Goal: Find specific page/section: Find specific page/section

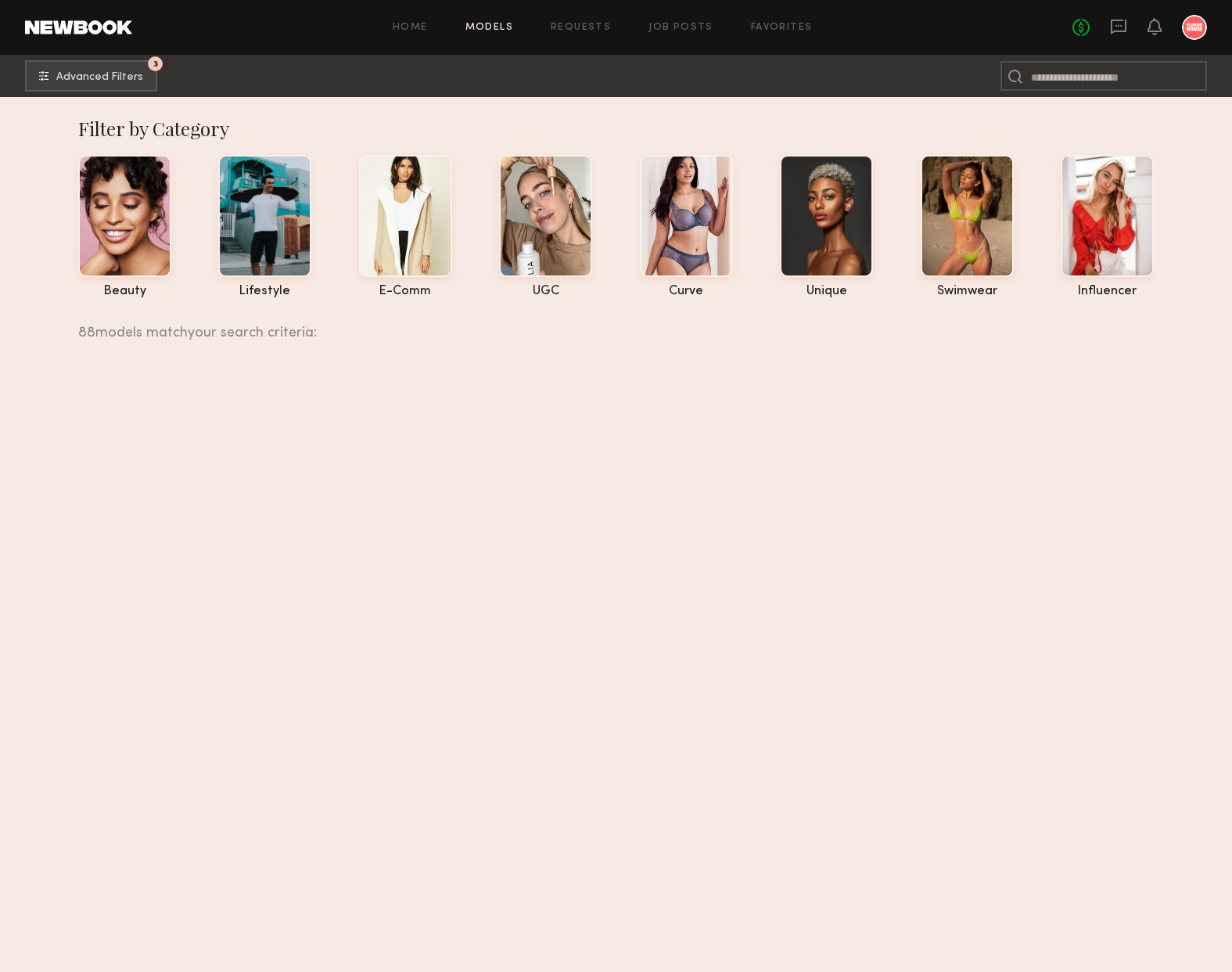
scroll to position [6533, 0]
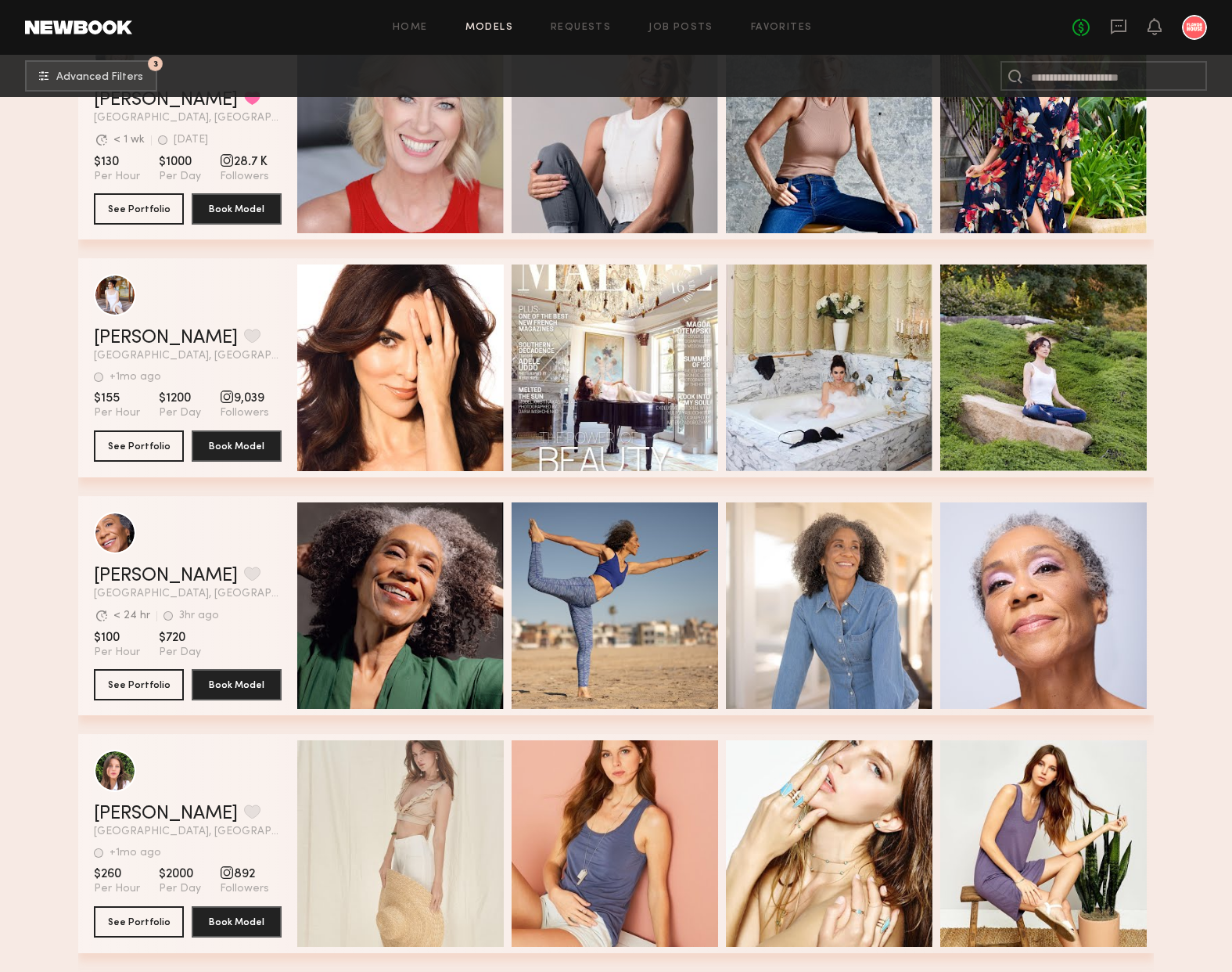
click at [766, 38] on div "Home Models Requests Job Posts Favorites Sign Out No fees up to $5,000" at bounding box center [670, 27] width 1075 height 25
click at [792, 31] on link "Favorites" at bounding box center [782, 28] width 62 height 11
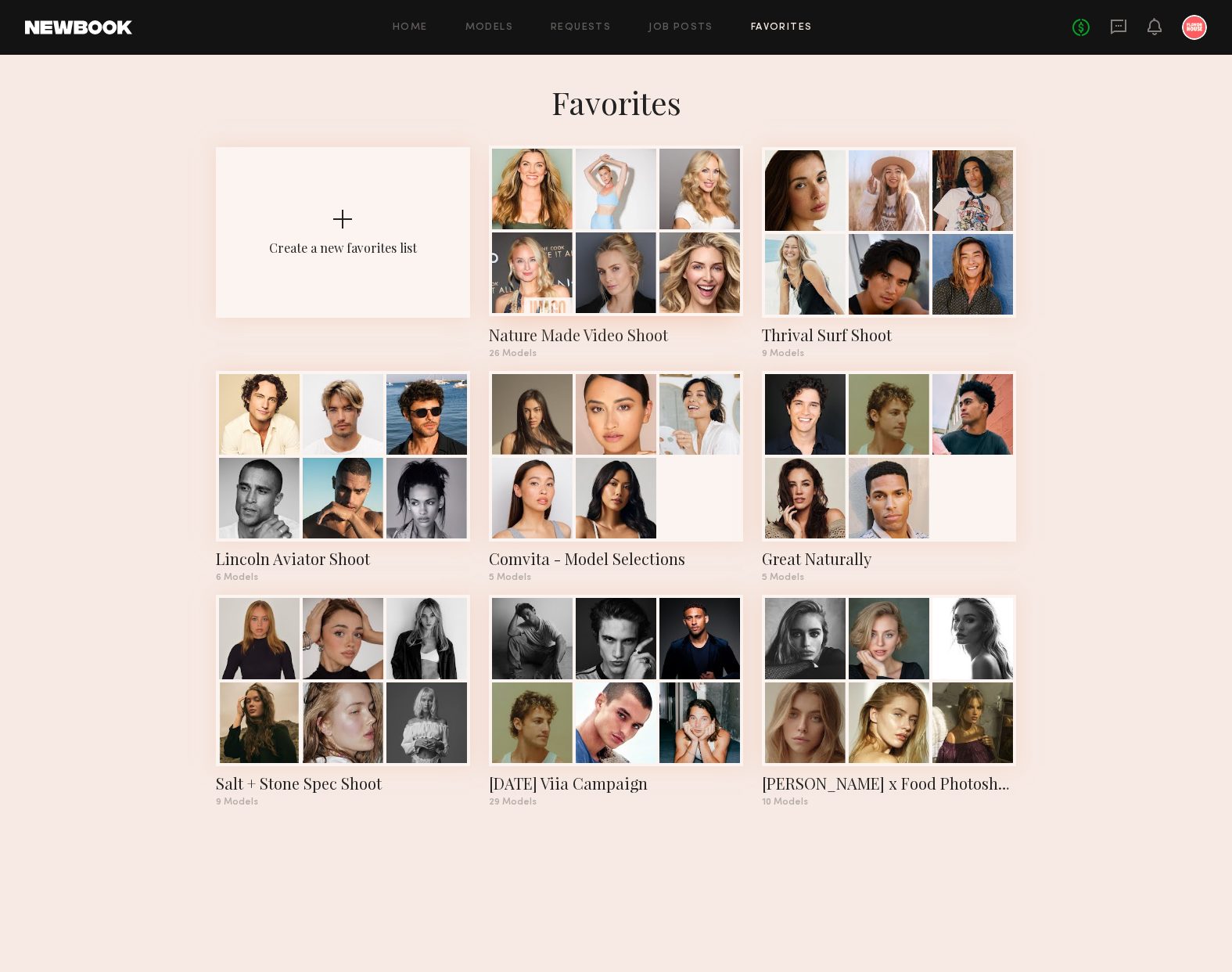
click at [714, 277] on div at bounding box center [700, 273] width 81 height 81
